Goal: Task Accomplishment & Management: Manage account settings

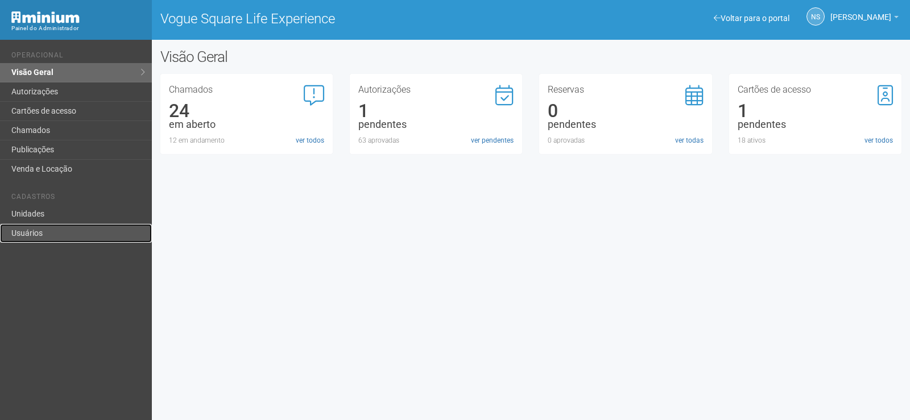
click at [80, 227] on link "Usuários" at bounding box center [76, 233] width 152 height 19
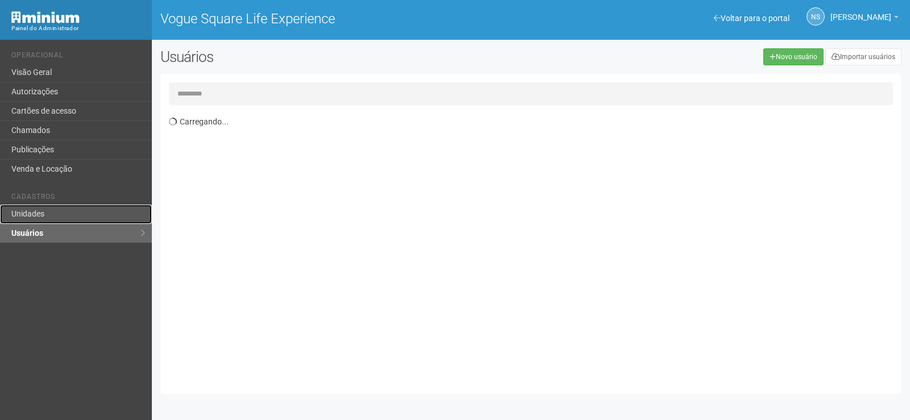
click at [92, 221] on link "Unidades" at bounding box center [76, 214] width 152 height 19
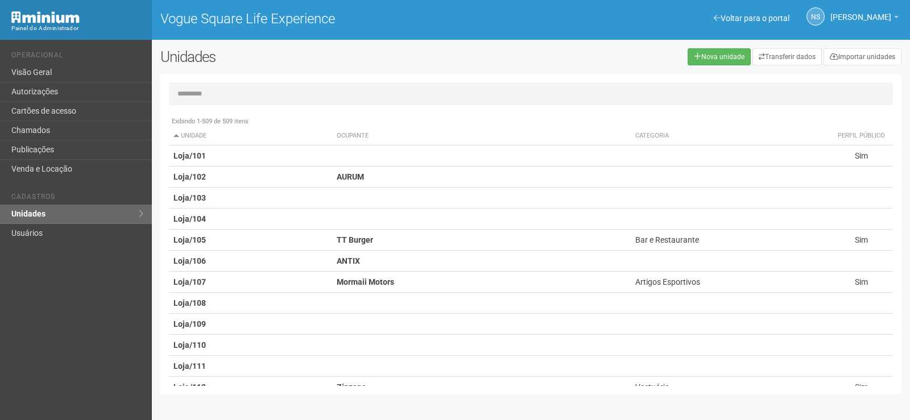
click at [231, 98] on input "text" at bounding box center [531, 93] width 724 height 23
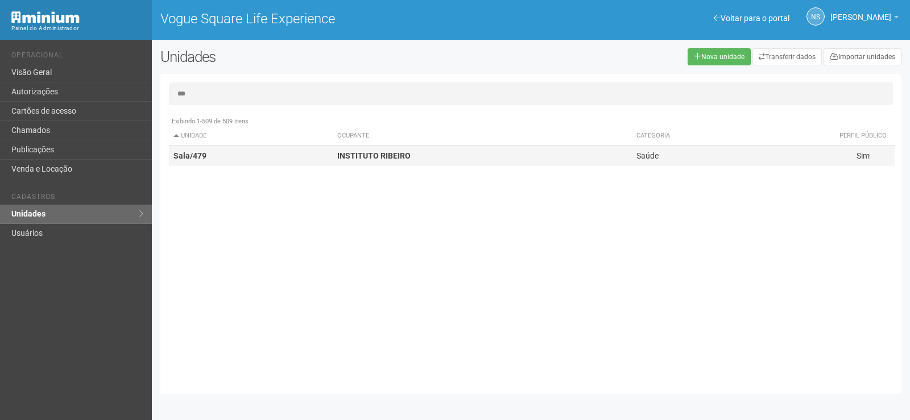
click at [253, 158] on td "Sala/479" at bounding box center [251, 156] width 164 height 21
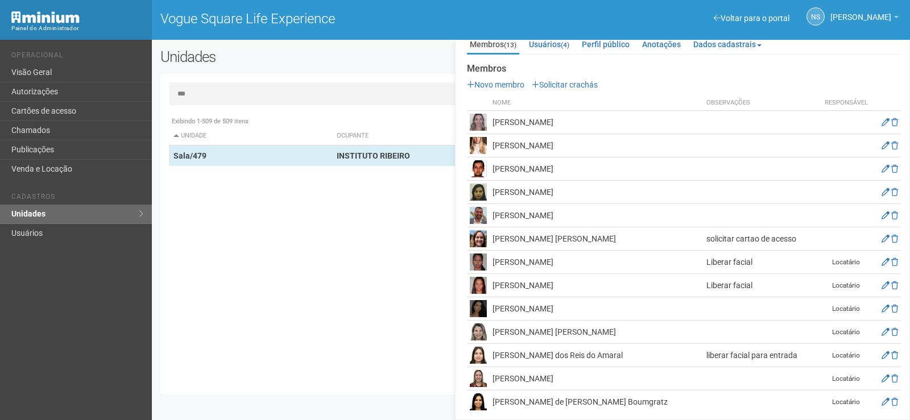
scroll to position [131, 0]
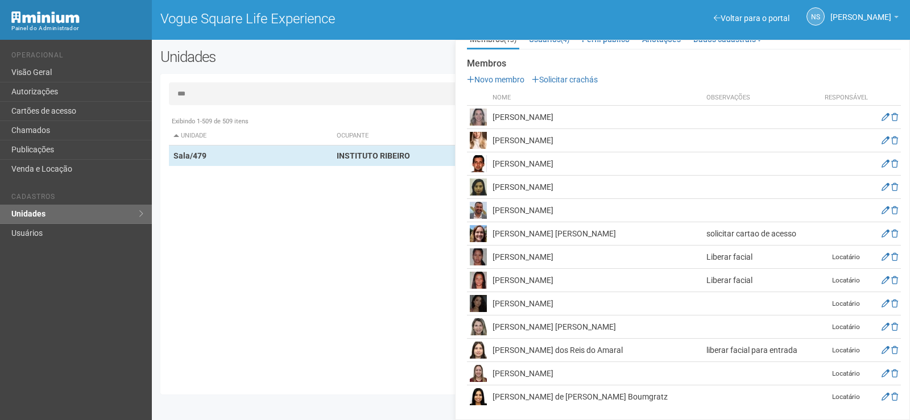
click at [506, 259] on td "Alaina Bandeira dos Santos" at bounding box center [597, 257] width 214 height 23
click at [882, 256] on icon at bounding box center [886, 257] width 8 height 8
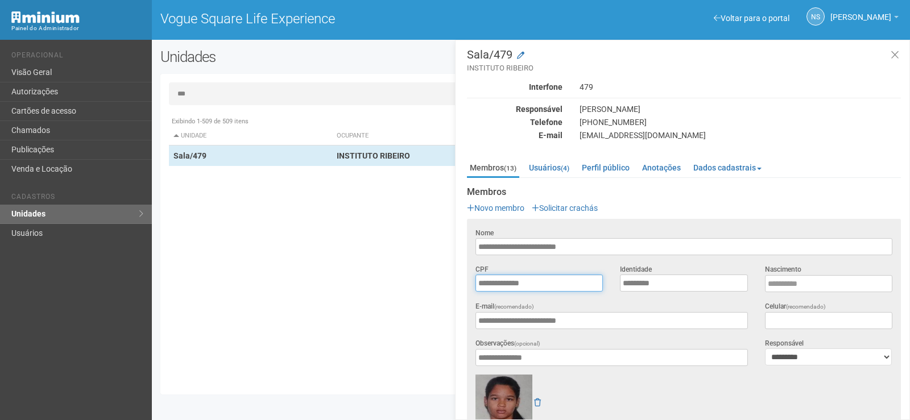
scroll to position [0, 0]
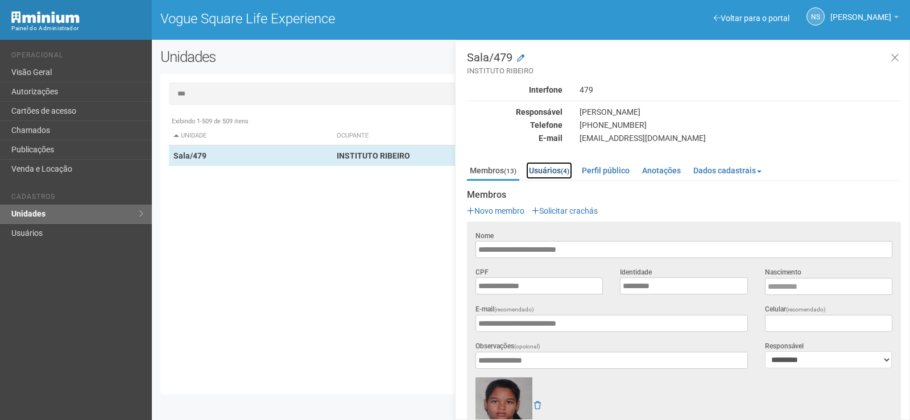
click at [536, 167] on link "Usuários (4)" at bounding box center [549, 170] width 46 height 17
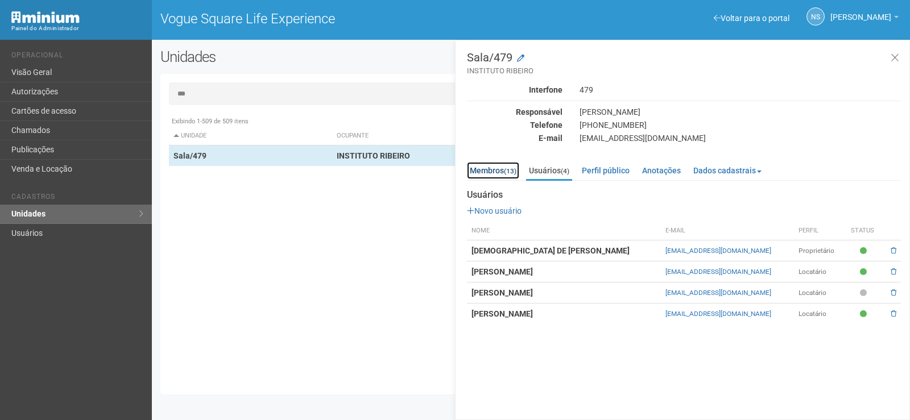
click at [497, 173] on link "Membros (13)" at bounding box center [493, 170] width 52 height 17
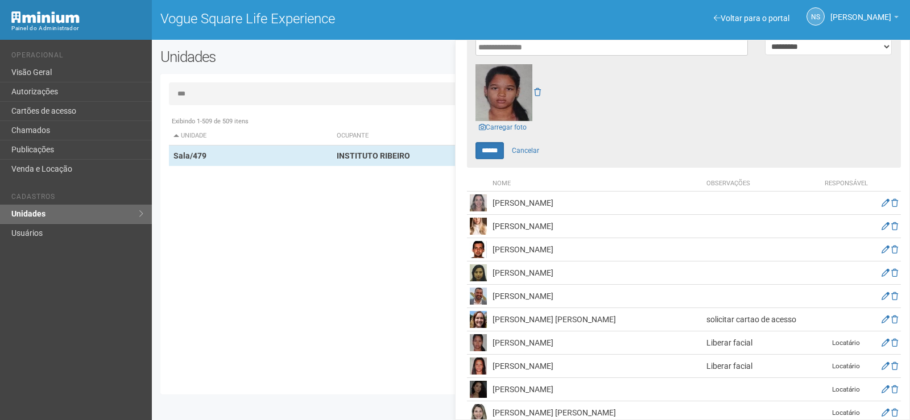
scroll to position [397, 0]
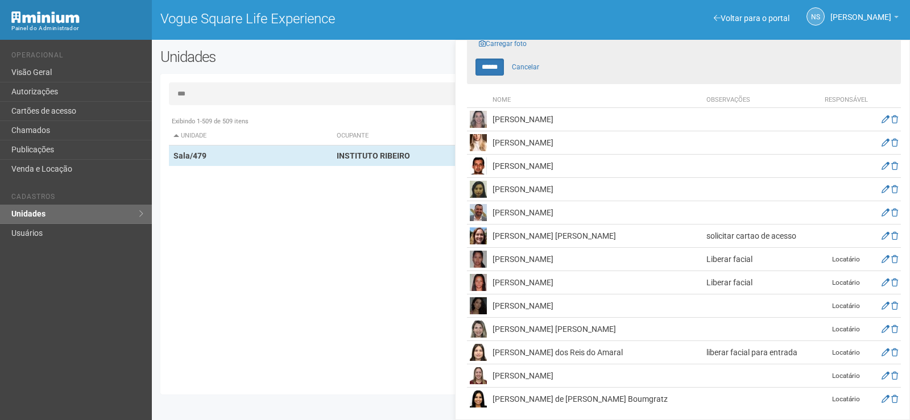
click at [611, 93] on th "Nome" at bounding box center [597, 100] width 214 height 15
click at [531, 65] on link "Cancelar" at bounding box center [526, 67] width 40 height 17
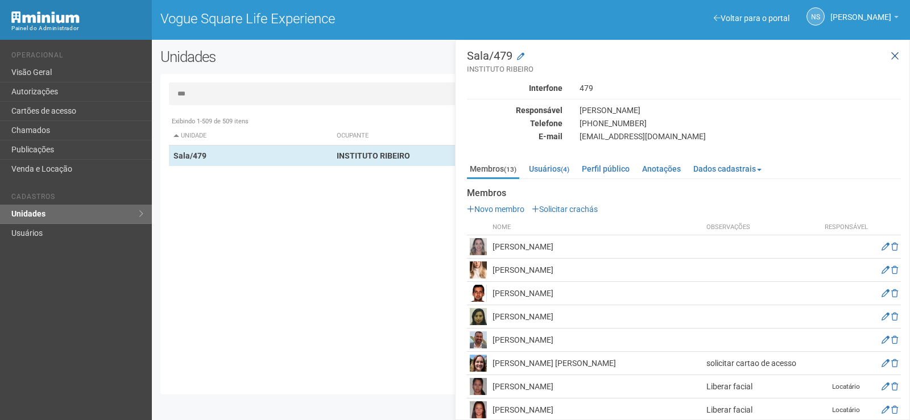
scroll to position [0, 0]
click at [902, 57] on button at bounding box center [894, 58] width 23 height 24
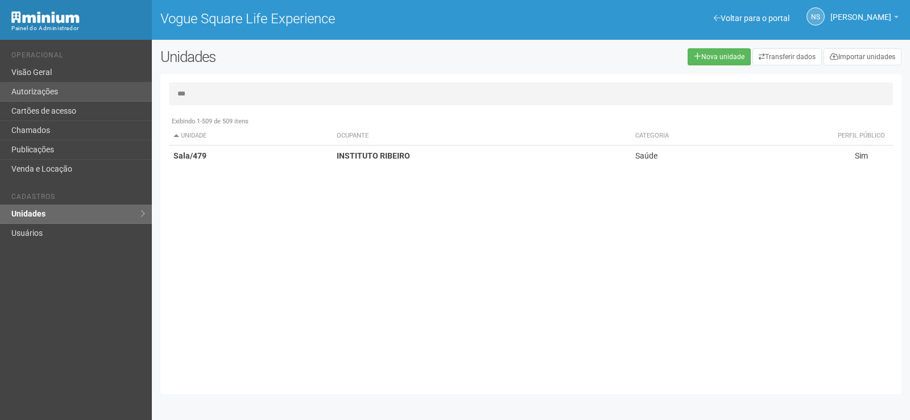
drag, startPoint x: 434, startPoint y: 94, endPoint x: 0, endPoint y: 90, distance: 434.0
click at [0, 90] on div "Voltar para o portal Operacional Visão Geral Autorizações Cartões de acesso Cha…" at bounding box center [455, 230] width 910 height 381
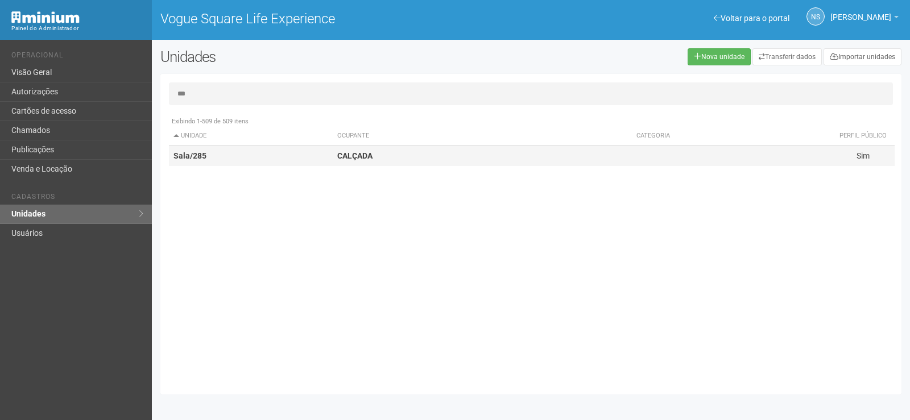
click at [323, 159] on td "Sala/285" at bounding box center [251, 156] width 164 height 21
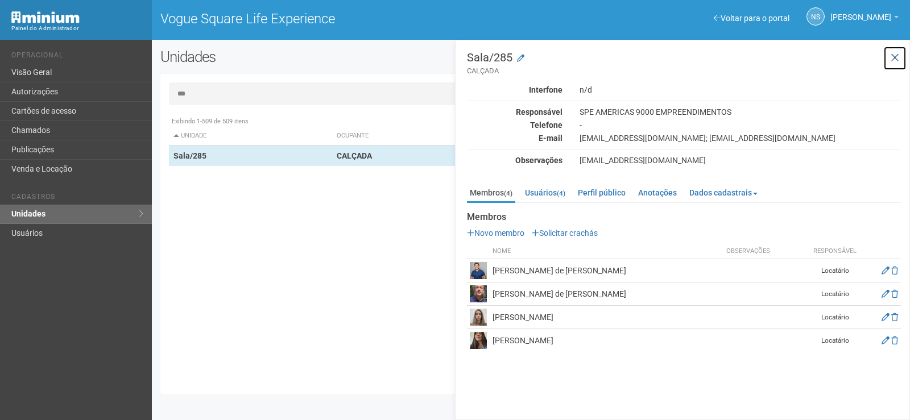
click at [891, 55] on icon at bounding box center [895, 57] width 9 height 11
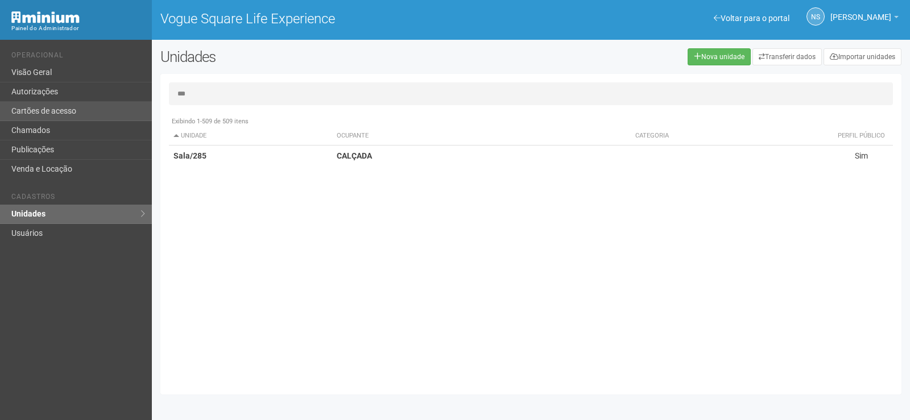
drag, startPoint x: 123, startPoint y: 105, endPoint x: 0, endPoint y: 104, distance: 123.4
click at [0, 104] on div "Voltar para o portal Operacional Visão Geral Autorizações Cartões de acesso Cha…" at bounding box center [455, 230] width 910 height 381
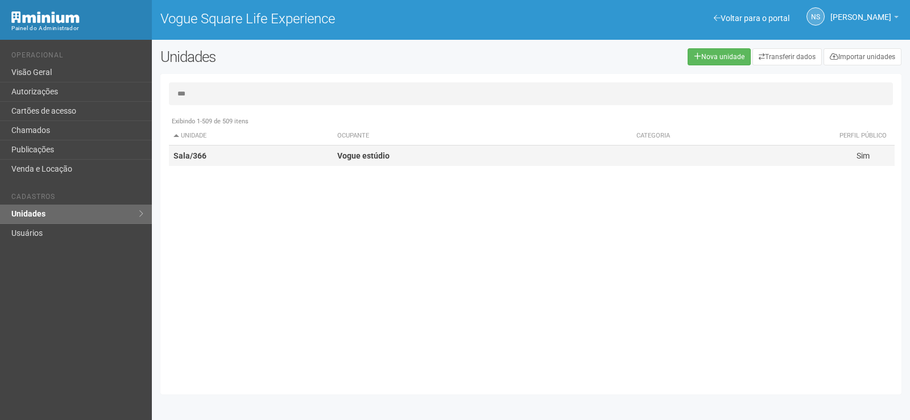
type input "***"
click at [241, 151] on td "Sala/366" at bounding box center [251, 156] width 164 height 21
